Goal: Task Accomplishment & Management: Manage account settings

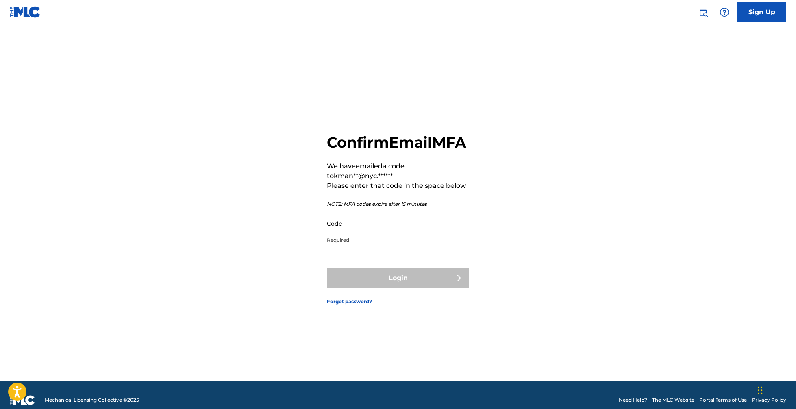
click at [362, 249] on div "Code Required" at bounding box center [395, 230] width 137 height 37
click at [338, 235] on input "Code" at bounding box center [395, 223] width 137 height 23
paste input "771196"
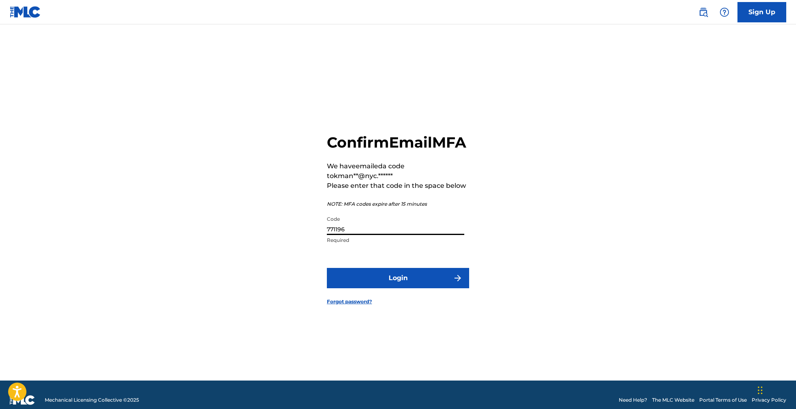
type input "771196"
click at [398, 287] on button "Login" at bounding box center [398, 278] width 142 height 20
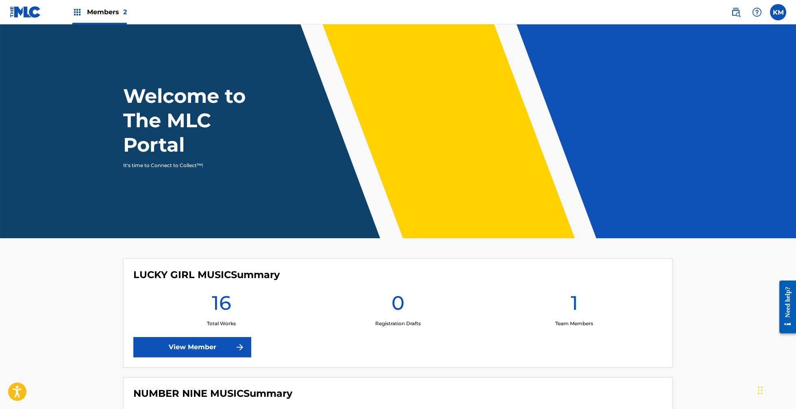
click at [347, 35] on header "Welcome to The MLC Portal It's time to Connect to Collect™!" at bounding box center [398, 131] width 796 height 214
click at [780, 9] on label at bounding box center [778, 12] width 16 height 16
click at [779, 12] on input "KM [PERSON_NAME] [EMAIL_ADDRESS][DOMAIN_NAME] Notification Preferences Profile …" at bounding box center [779, 12] width 0 height 0
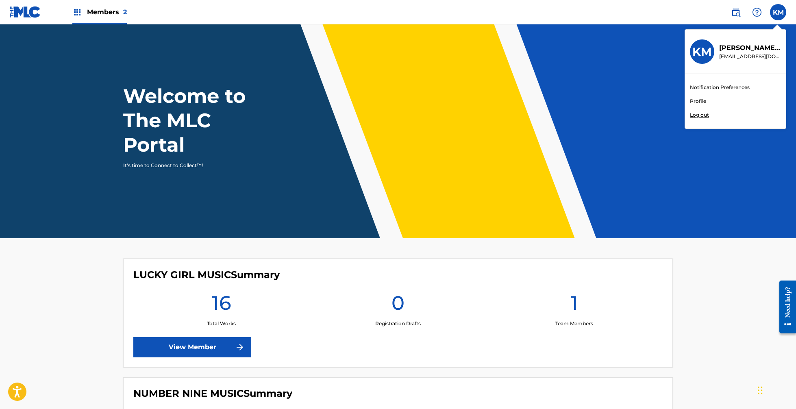
click at [702, 116] on p "Log out" at bounding box center [699, 114] width 19 height 7
click at [779, 12] on input "KM [PERSON_NAME] [EMAIL_ADDRESS][DOMAIN_NAME] Notification Preferences Profile …" at bounding box center [779, 12] width 0 height 0
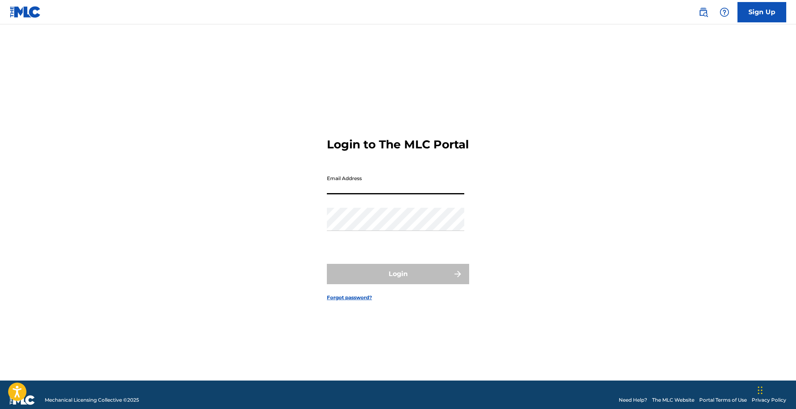
type input "[EMAIL_ADDRESS][DOMAIN_NAME]"
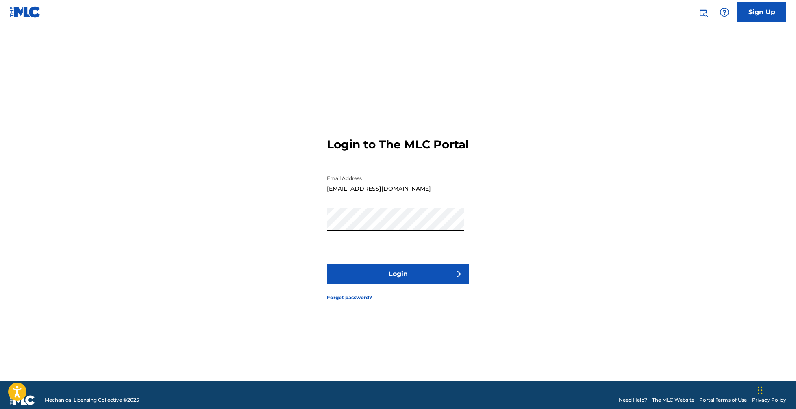
click at [370, 278] on button "Login" at bounding box center [398, 274] width 142 height 20
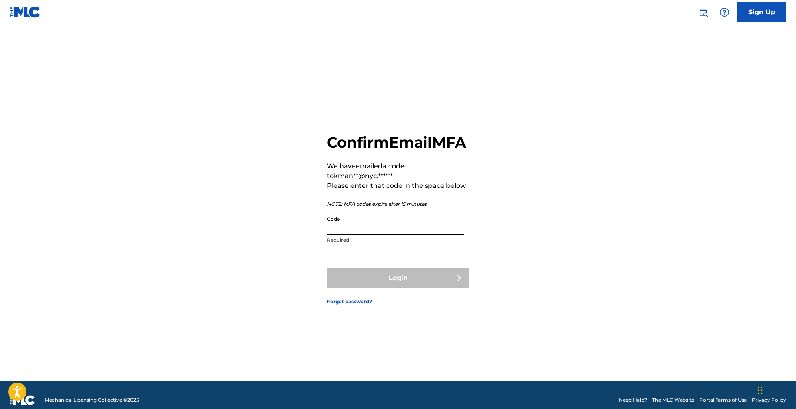
click at [348, 235] on input "Code" at bounding box center [395, 223] width 137 height 23
paste input "949237"
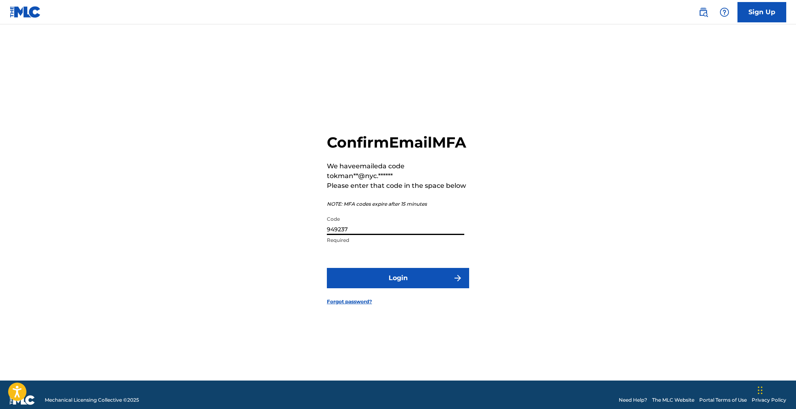
type input "949237"
click at [398, 287] on button "Login" at bounding box center [398, 278] width 142 height 20
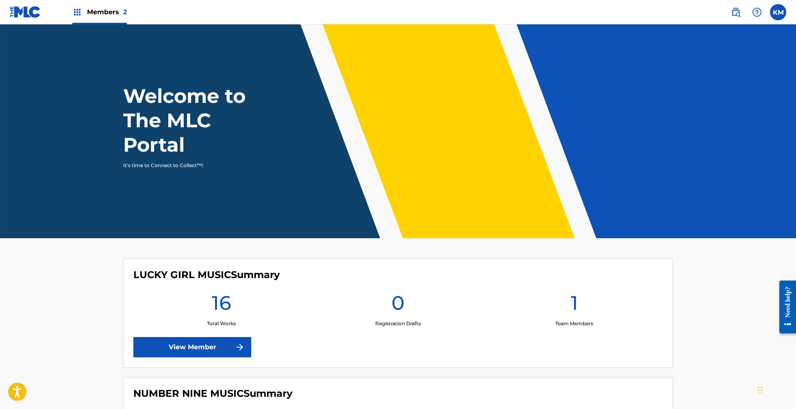
click at [779, 8] on label at bounding box center [778, 12] width 16 height 16
click at [779, 12] on input "KM [PERSON_NAME] [EMAIL_ADDRESS][DOMAIN_NAME] Notification Preferences Profile …" at bounding box center [779, 12] width 0 height 0
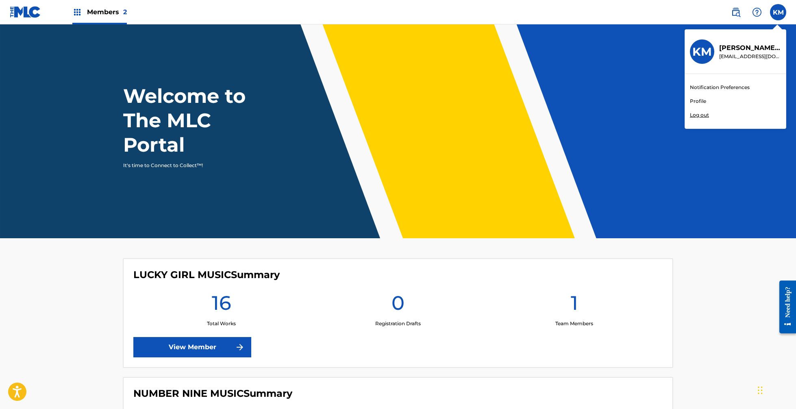
click at [723, 120] on div "Notification Preferences Profile Log out" at bounding box center [735, 101] width 101 height 55
click at [779, 12] on input "KM [PERSON_NAME] [EMAIL_ADDRESS][DOMAIN_NAME] Notification Preferences Profile …" at bounding box center [779, 12] width 0 height 0
click at [703, 117] on p "Log out" at bounding box center [699, 114] width 19 height 7
click at [779, 12] on input "KM [PERSON_NAME] [EMAIL_ADDRESS][DOMAIN_NAME] Notification Preferences Profile …" at bounding box center [779, 12] width 0 height 0
